Goal: Task Accomplishment & Management: Complete application form

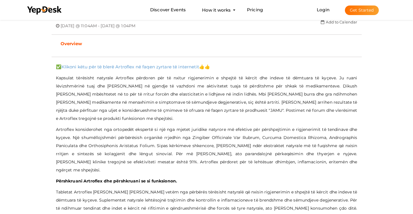
scroll to position [251, 0]
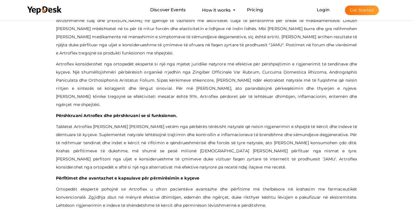
click at [362, 9] on button "Get Started" at bounding box center [362, 11] width 34 height 10
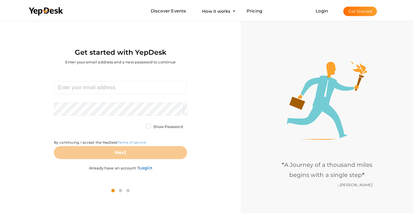
scroll to position [19, 0]
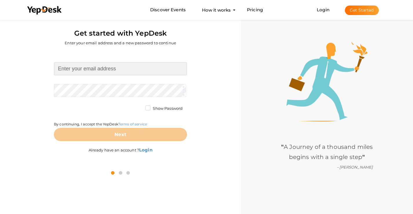
click at [113, 75] on input at bounding box center [120, 68] width 133 height 13
paste input "[EMAIL_ADDRESS][DOMAIN_NAME]"
type input "[EMAIL_ADDRESS][DOMAIN_NAME]"
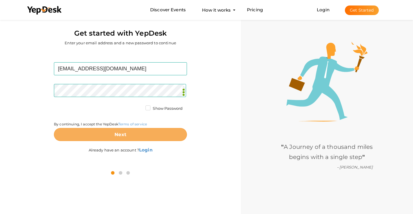
click at [87, 134] on button "Next" at bounding box center [120, 134] width 133 height 13
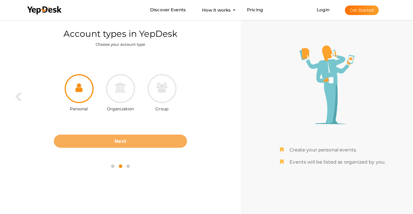
click at [124, 141] on b "Next" at bounding box center [121, 142] width 12 height 6
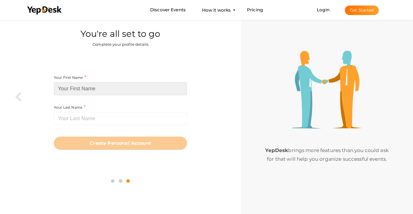
click at [126, 92] on input at bounding box center [120, 88] width 133 height 13
paste input "Protexmen [GEOGRAPHIC_DATA]"
type input "Protexmen"
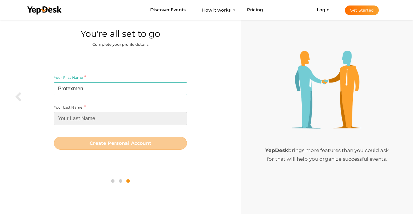
paste input "Protexmen [GEOGRAPHIC_DATA]"
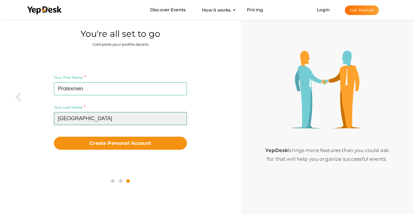
type input "[GEOGRAPHIC_DATA]"
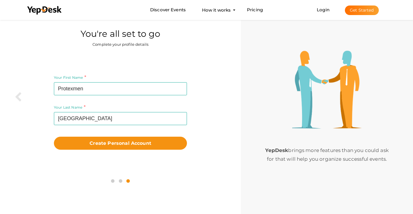
click at [54, 137] on button "Create Personal Account" at bounding box center [120, 143] width 133 height 13
